Goal: Find contact information: Find contact information

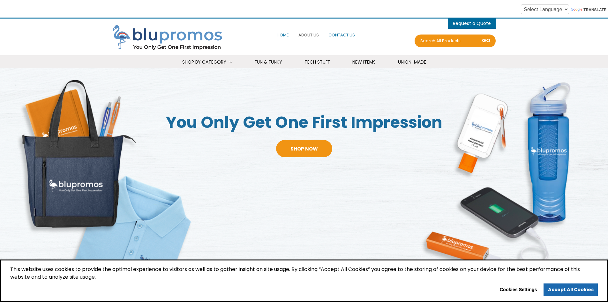
click at [335, 34] on span "Contact Us" at bounding box center [341, 35] width 26 height 6
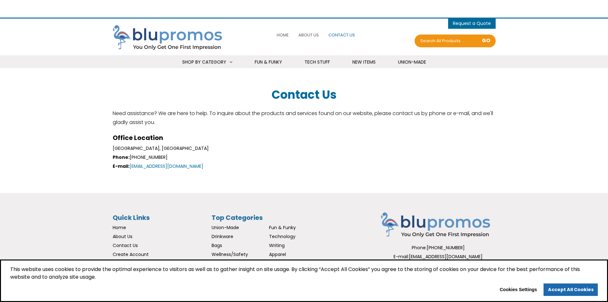
select select "Language Translate Widget"
click at [305, 34] on span "About Us" at bounding box center [308, 35] width 20 height 6
